Goal: Transaction & Acquisition: Purchase product/service

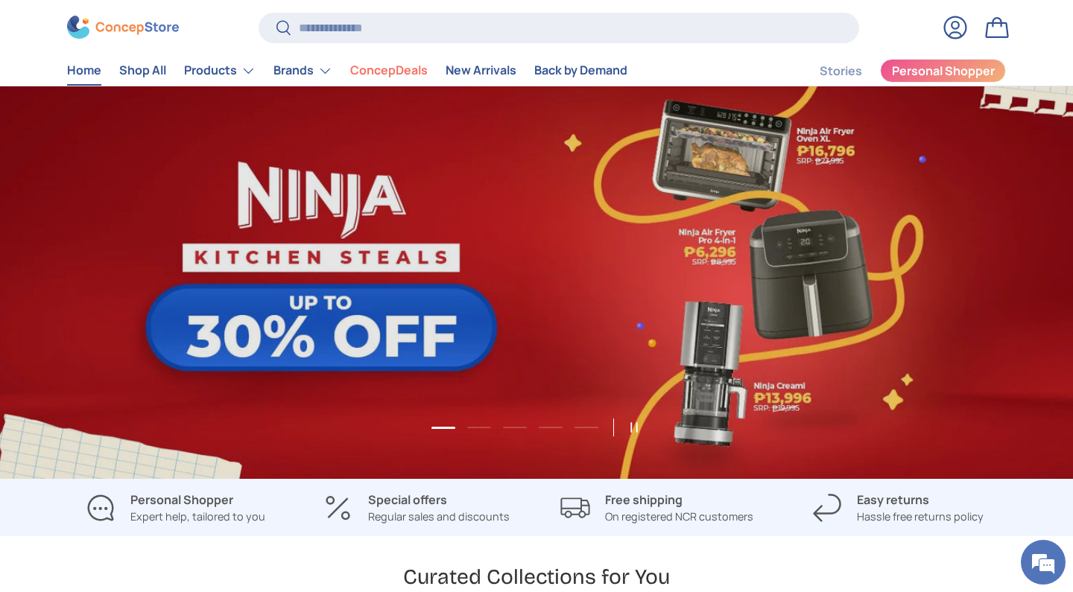
scroll to position [45, 0]
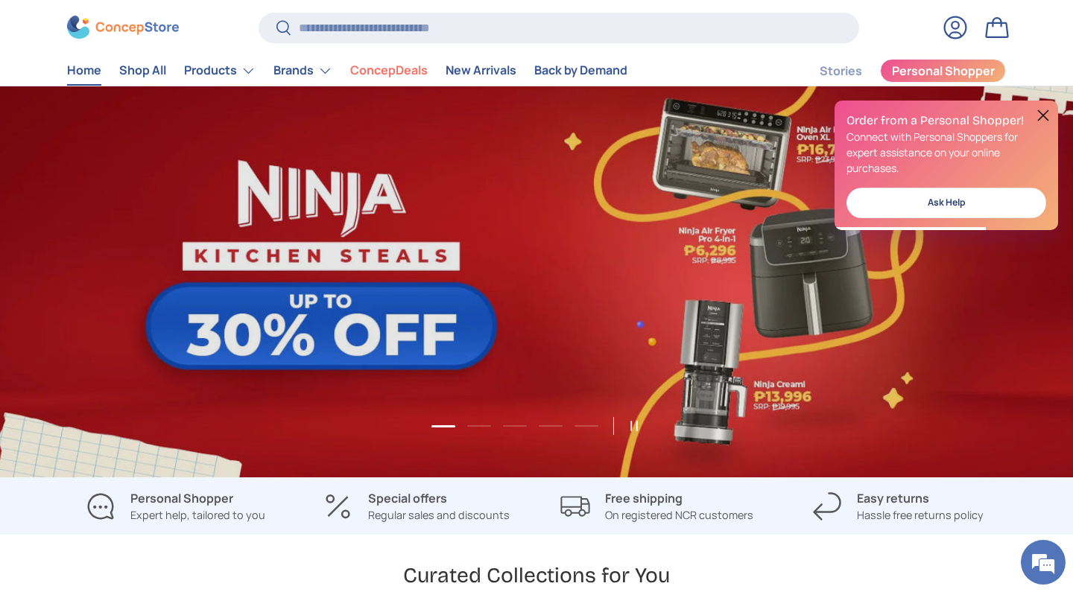
click at [1047, 115] on button at bounding box center [1043, 116] width 18 height 18
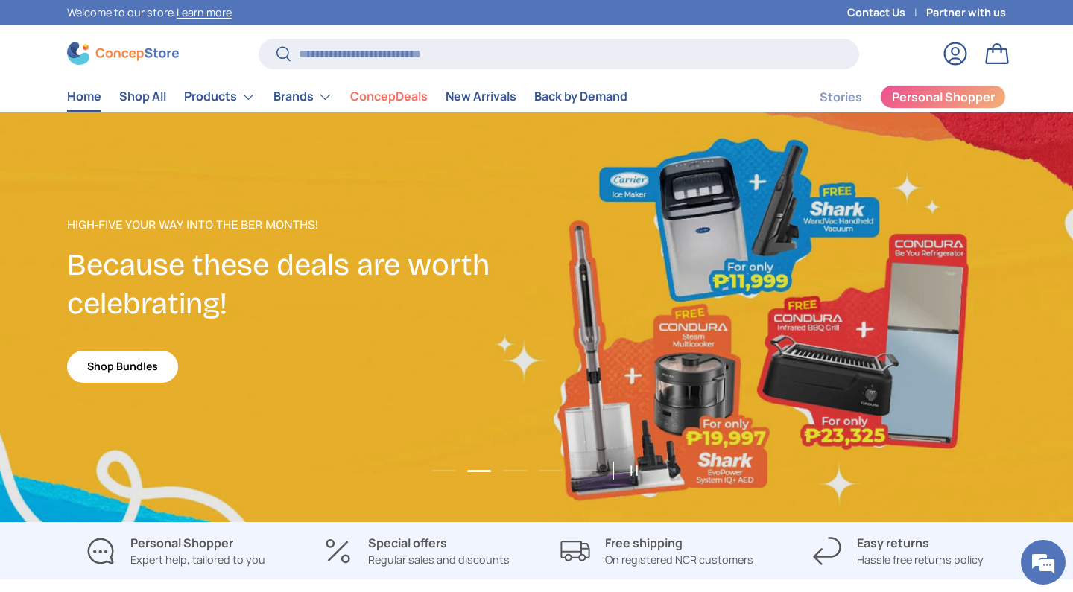
scroll to position [0, 0]
click at [691, 387] on link "2 of 5" at bounding box center [536, 317] width 1073 height 410
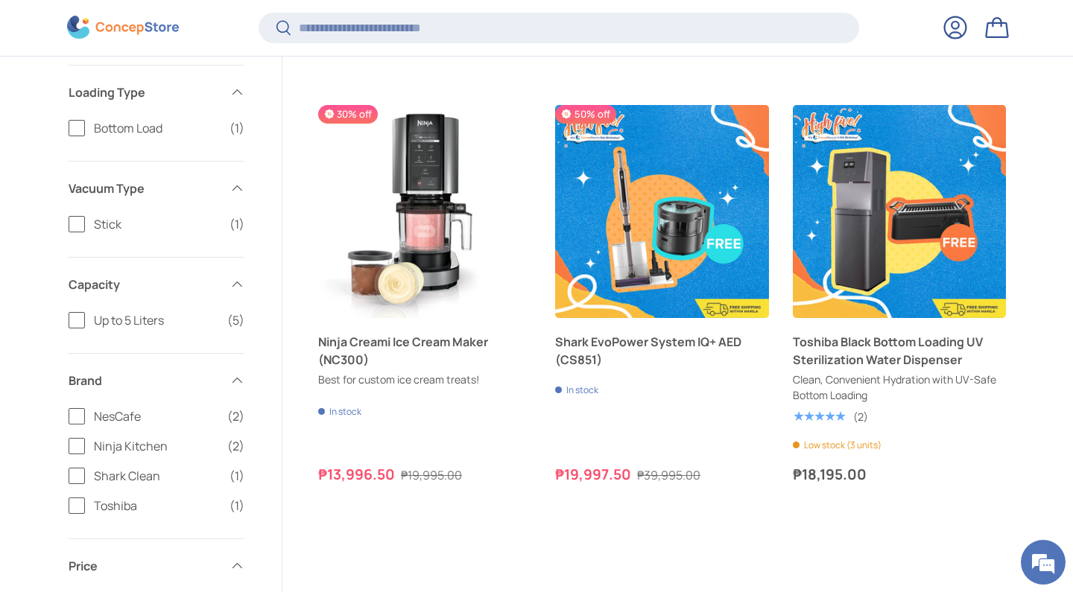
click at [472, 566] on div "Previous Next 10% off New arrival Nescafé Dolce Gusto Genio S Plus Smart Brewin…" at bounding box center [662, 267] width 688 height 1110
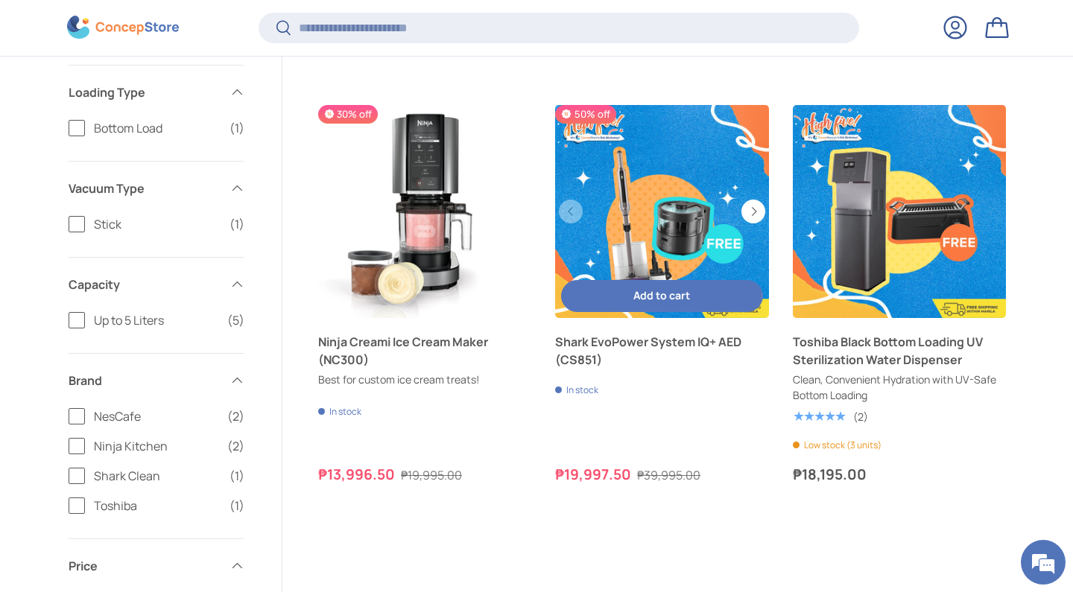
click at [640, 212] on link "Shark EvoPower System IQ+ AED (CS851)" at bounding box center [661, 211] width 213 height 213
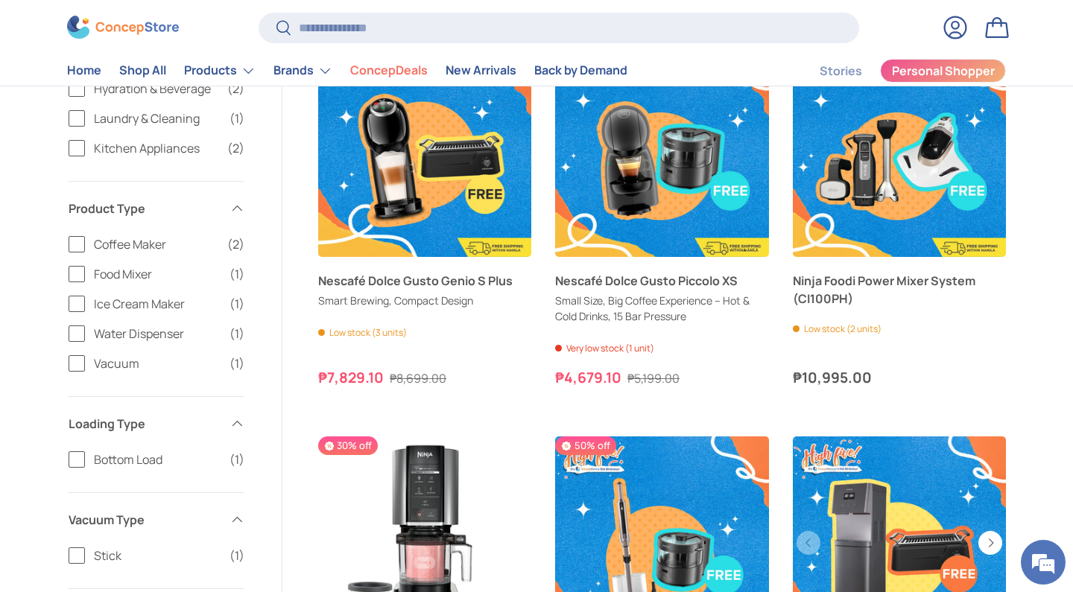
scroll to position [478, 0]
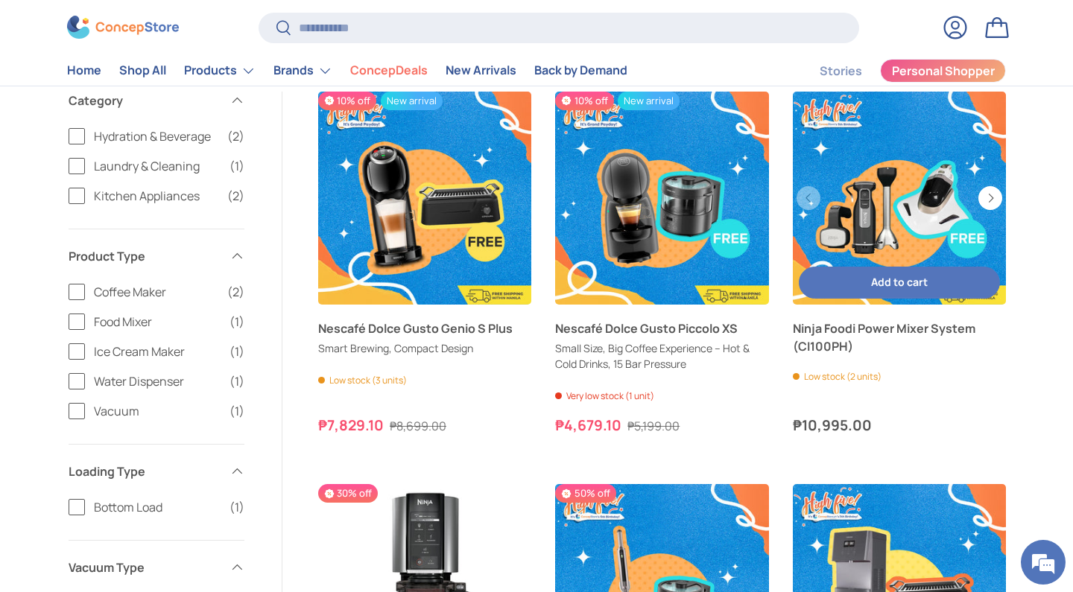
click at [892, 203] on link "Ninja Foodi Power Mixer System (CI100PH)" at bounding box center [899, 198] width 213 height 213
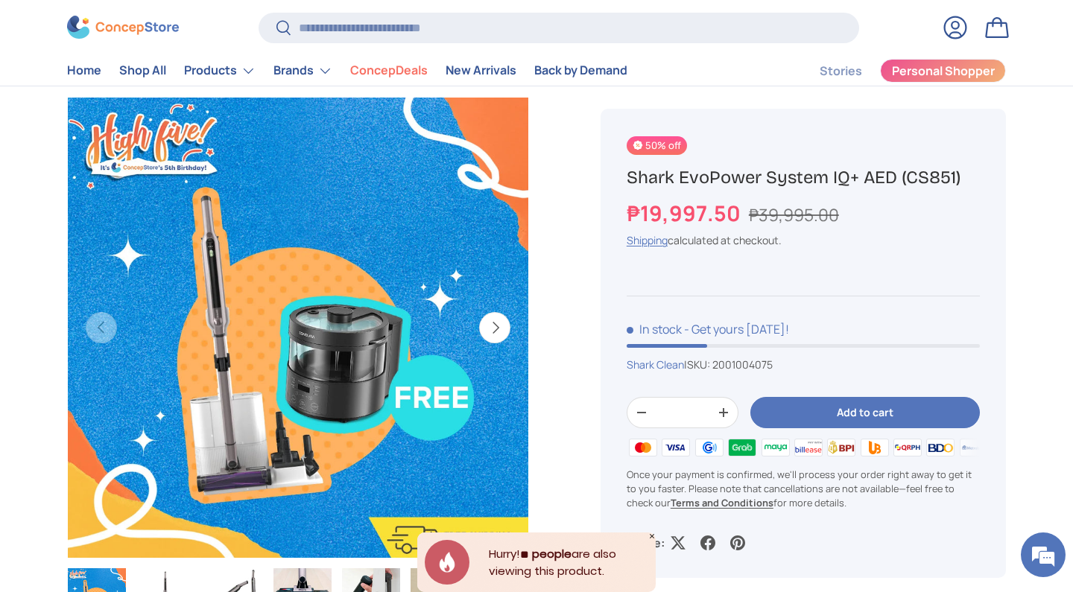
scroll to position [222, 0]
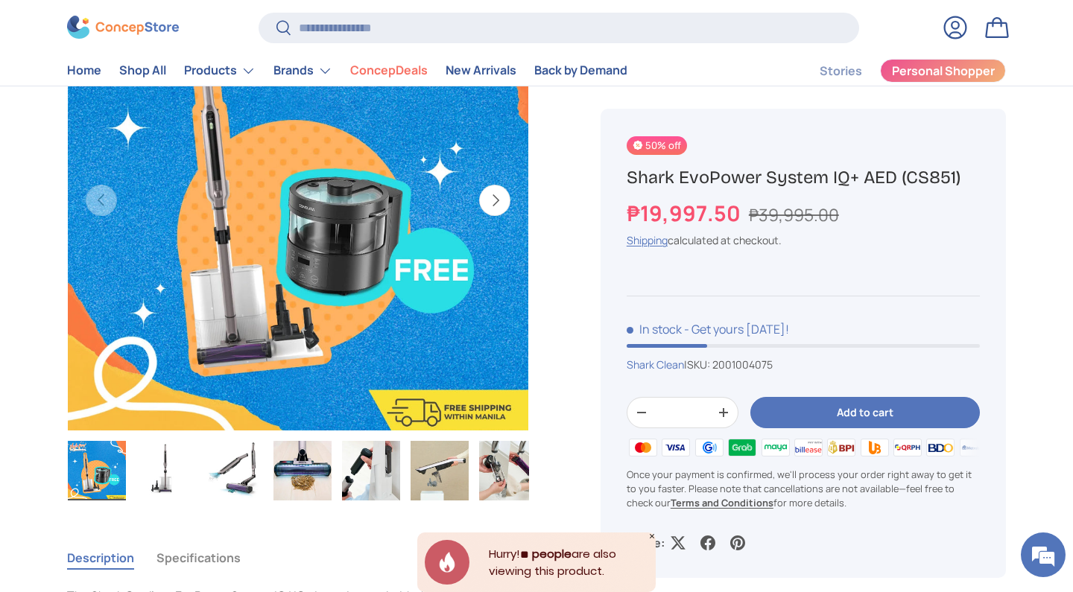
click at [498, 195] on button "Next" at bounding box center [494, 200] width 31 height 31
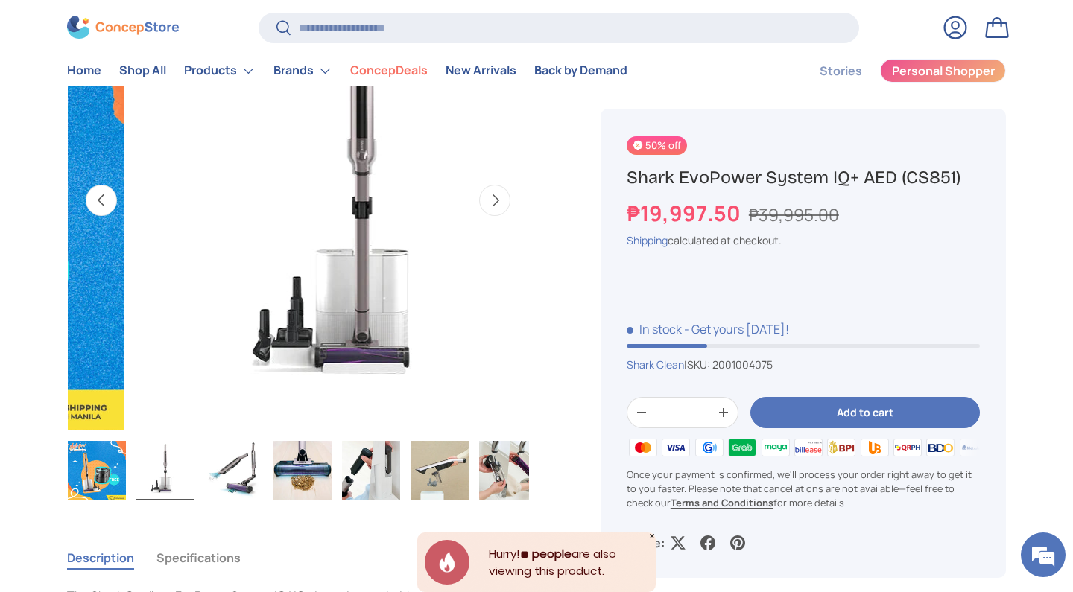
scroll to position [0, 469]
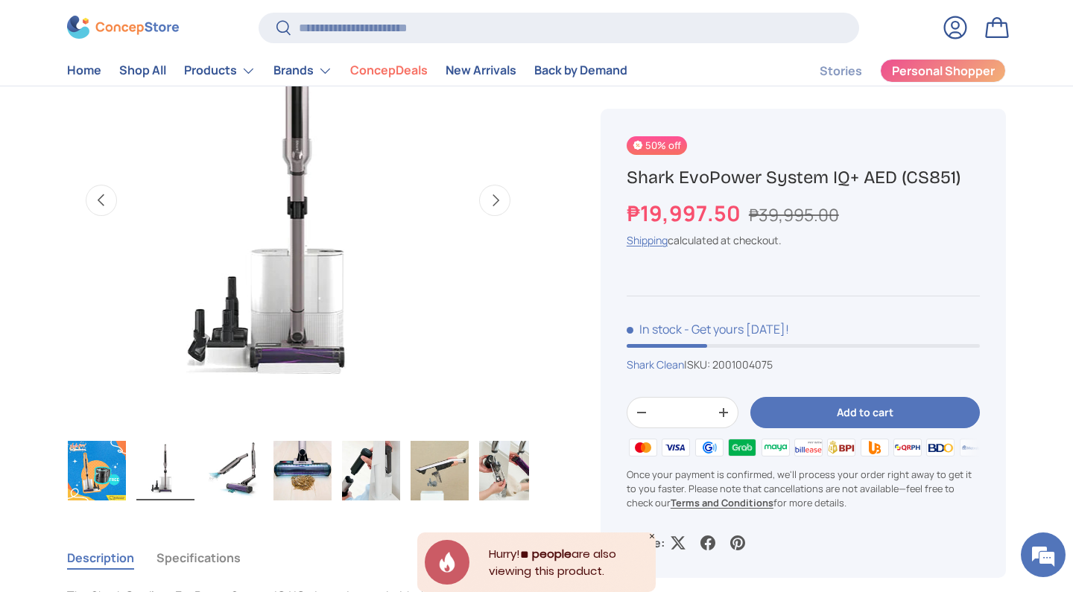
click at [102, 207] on button "Previous" at bounding box center [101, 200] width 31 height 31
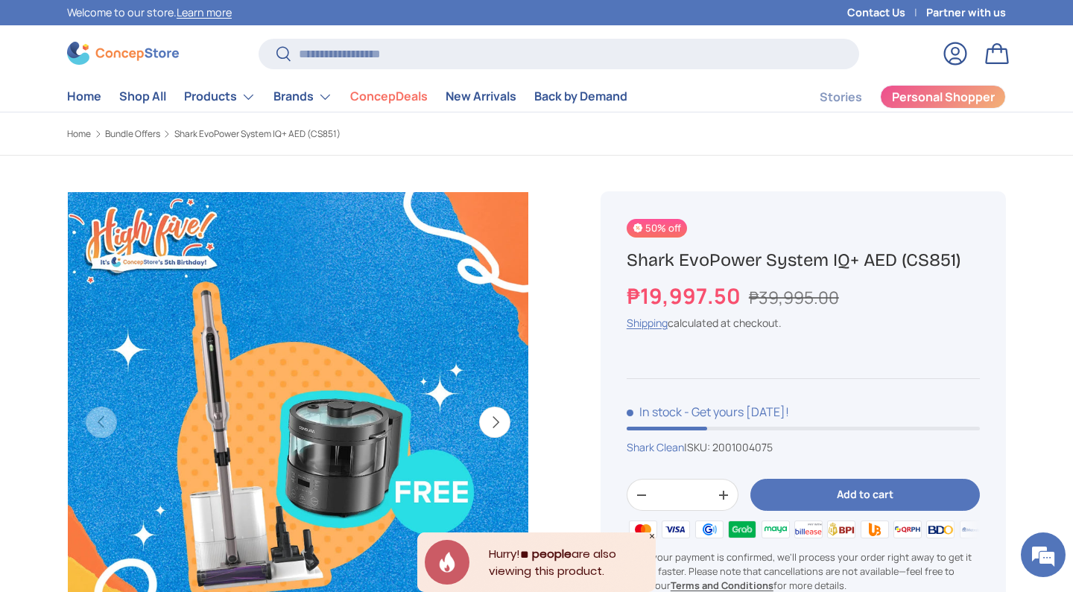
scroll to position [0, 0]
click at [364, 390] on img "Gallery Viewer" at bounding box center [298, 422] width 462 height 462
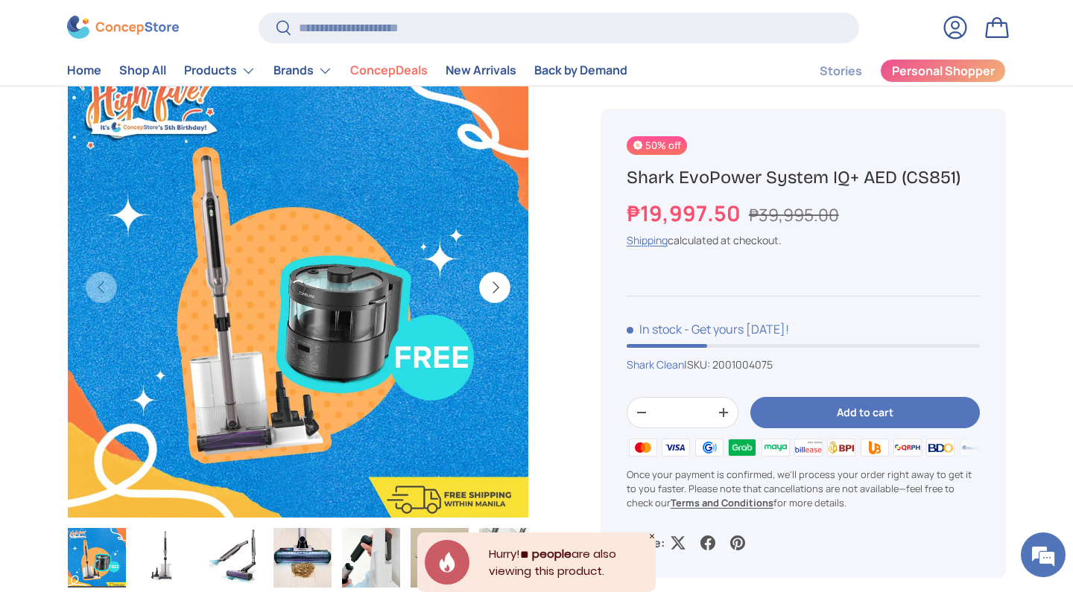
scroll to position [168, 0]
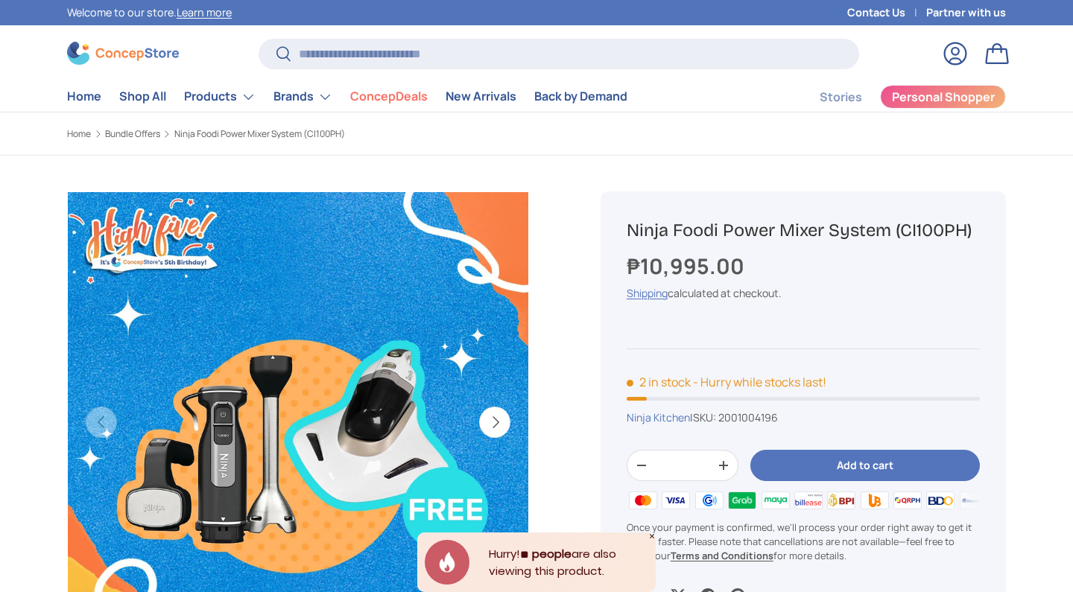
scroll to position [159, 0]
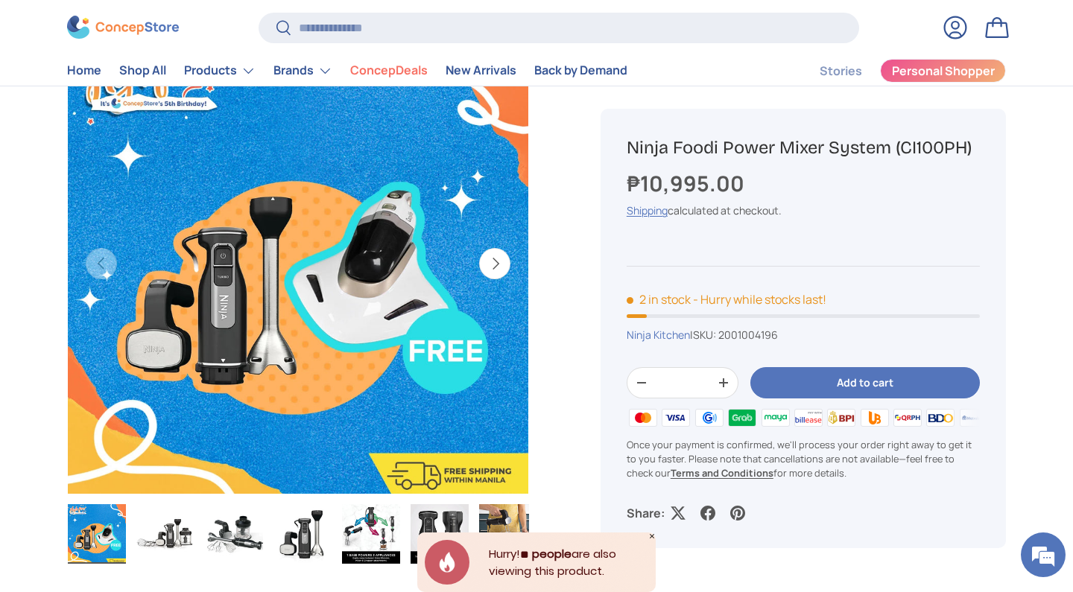
click at [148, 279] on img "Gallery Viewer" at bounding box center [298, 264] width 462 height 462
click at [240, 527] on img "Gallery Viewer" at bounding box center [234, 534] width 58 height 60
